Goal: Transaction & Acquisition: Obtain resource

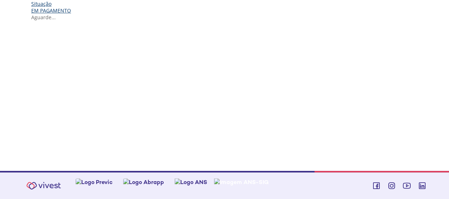
scroll to position [188, 0]
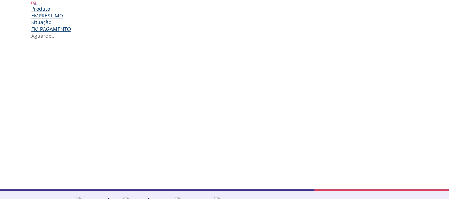
click at [71, 12] on div "Produto" at bounding box center [51, 8] width 40 height 7
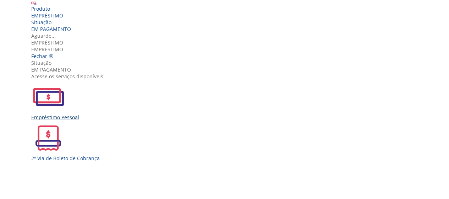
click at [65, 111] on img "Vivest" at bounding box center [48, 97] width 34 height 34
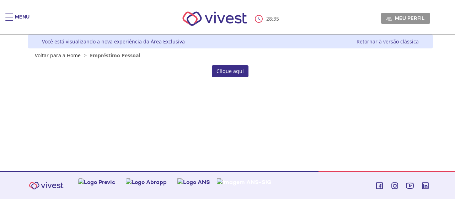
click at [230, 69] on link "Clique aqui" at bounding box center [230, 71] width 37 height 12
click at [241, 72] on link "Clique aqui" at bounding box center [230, 71] width 37 height 12
click at [227, 19] on img "Main header" at bounding box center [214, 19] width 81 height 30
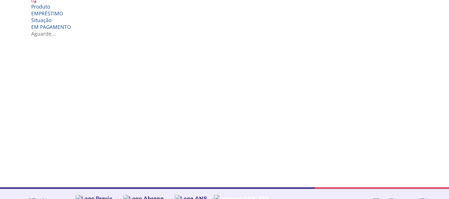
scroll to position [178, 0]
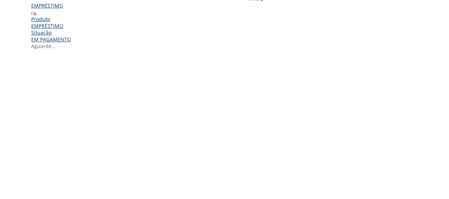
click at [37, 16] on img "Vivest" at bounding box center [33, 12] width 5 height 5
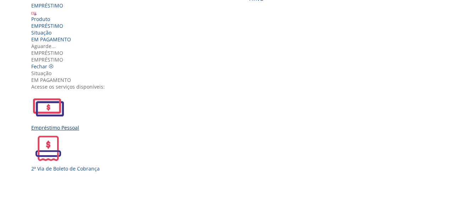
click at [140, 105] on div "Empréstimo Pessoal" at bounding box center [227, 110] width 392 height 41
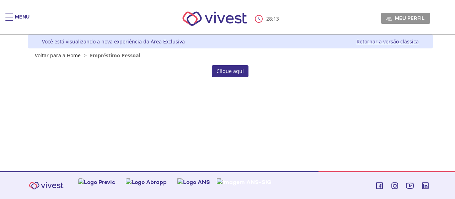
click at [229, 67] on link "Clique aqui" at bounding box center [230, 71] width 37 height 12
click at [226, 72] on link "Clique aqui" at bounding box center [230, 71] width 37 height 12
click at [225, 72] on link "Clique aqui" at bounding box center [230, 71] width 37 height 12
click at [239, 71] on link "Clique aqui" at bounding box center [230, 71] width 37 height 12
click at [172, 55] on div "Z6_L19A13G0LGPF00Q7UV9Q807RK1 Você está visualizando a nova experiência da Área…" at bounding box center [230, 46] width 405 height 24
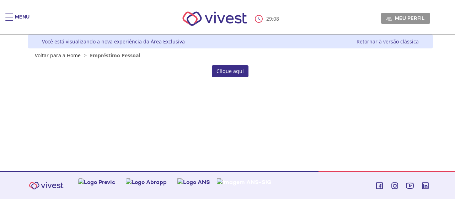
click at [364, 42] on link "Retornar à versão clássica" at bounding box center [387, 41] width 62 height 7
